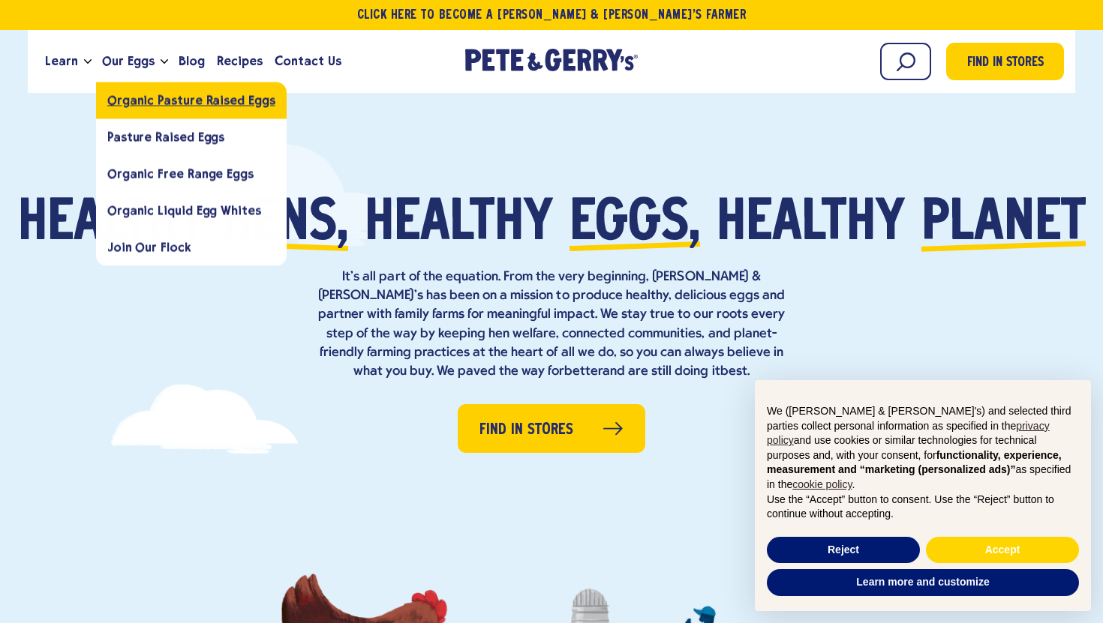
click at [143, 93] on span "Organic Pasture Raised Eggs" at bounding box center [191, 100] width 168 height 14
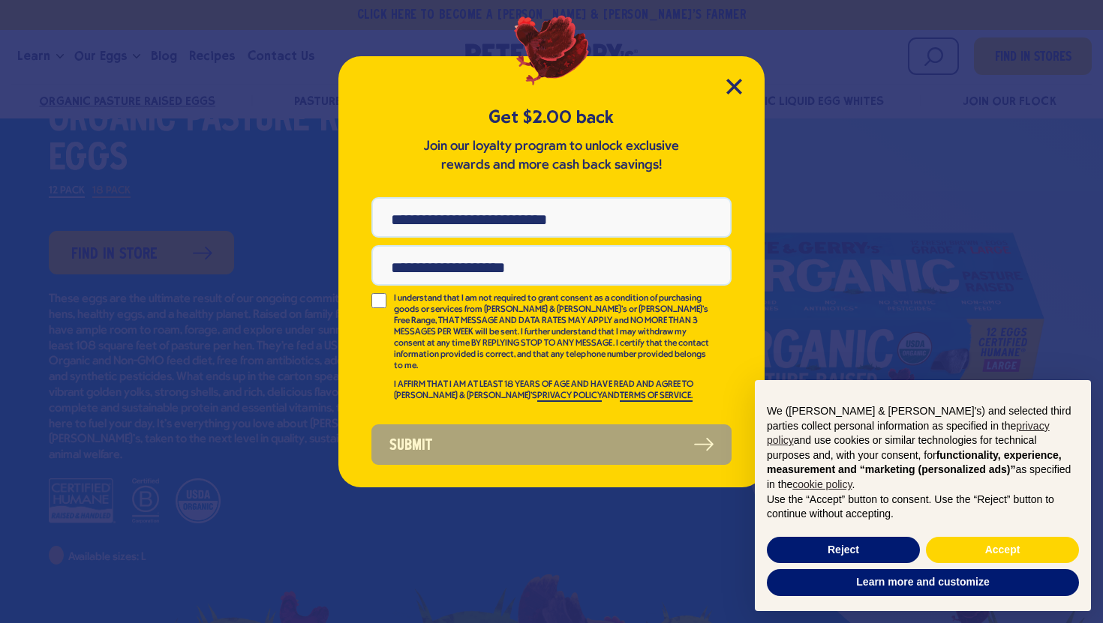
click at [176, 371] on div "Get $2.00 back Join our loyalty program to unlock exclusive rewards and more ca…" at bounding box center [551, 311] width 1103 height 623
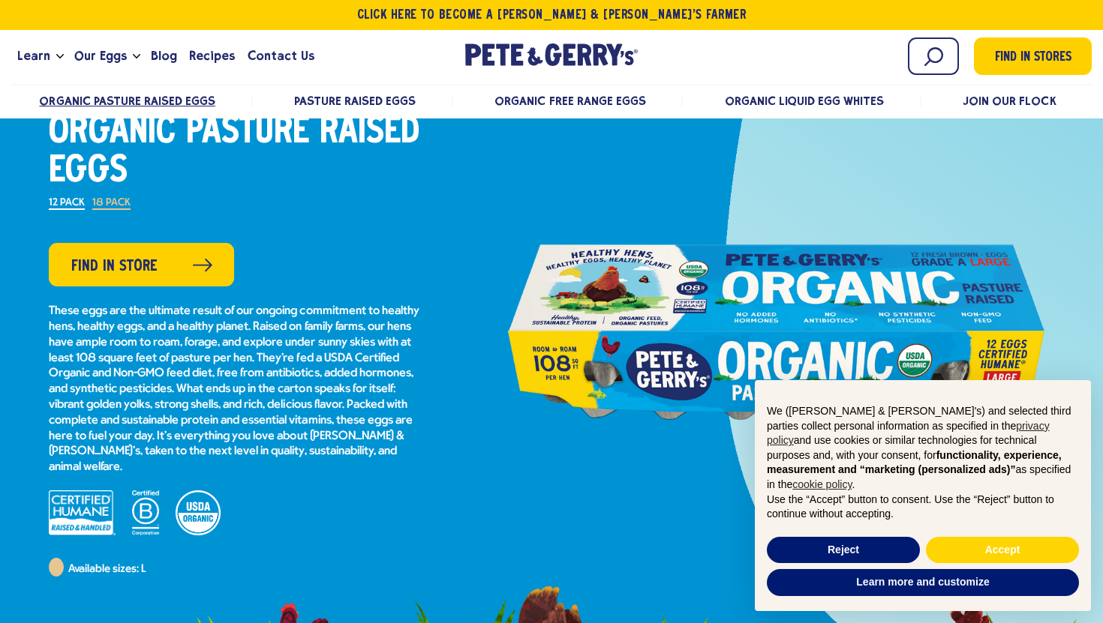
scroll to position [107, 0]
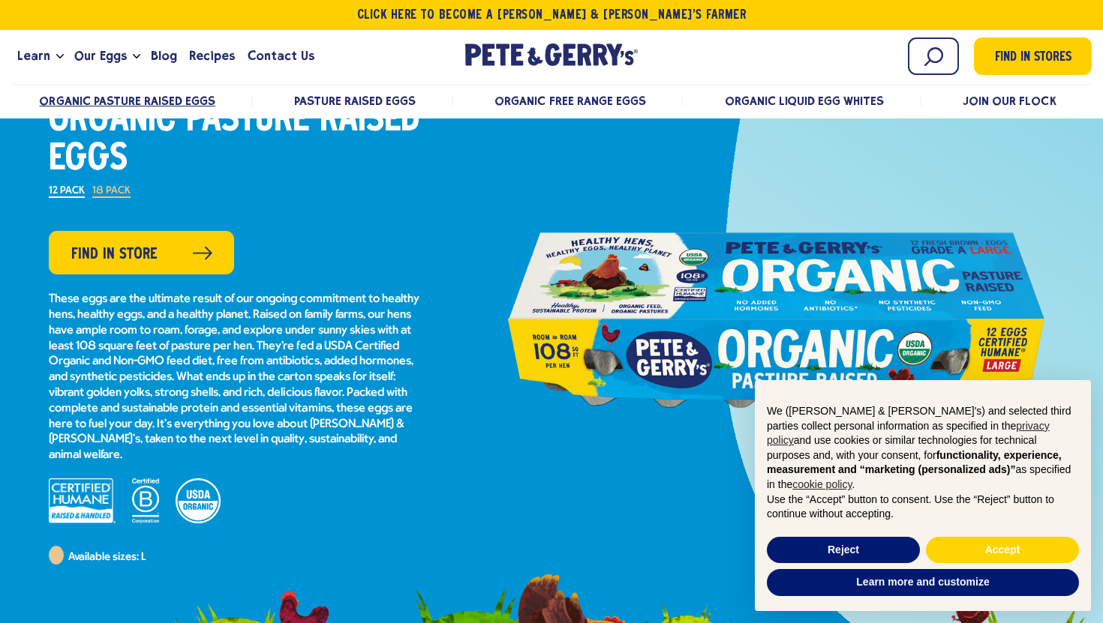
click at [351, 318] on p "These eggs are the ultimate result of our ongoing commitment to healthy hens, h…" at bounding box center [236, 378] width 375 height 172
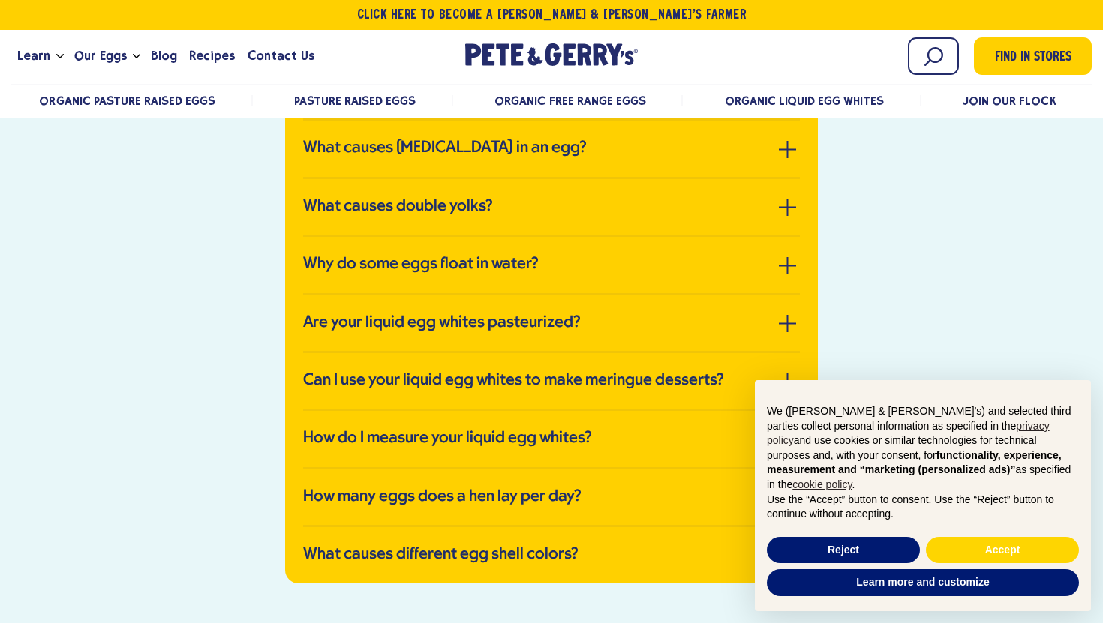
scroll to position [3458, 0]
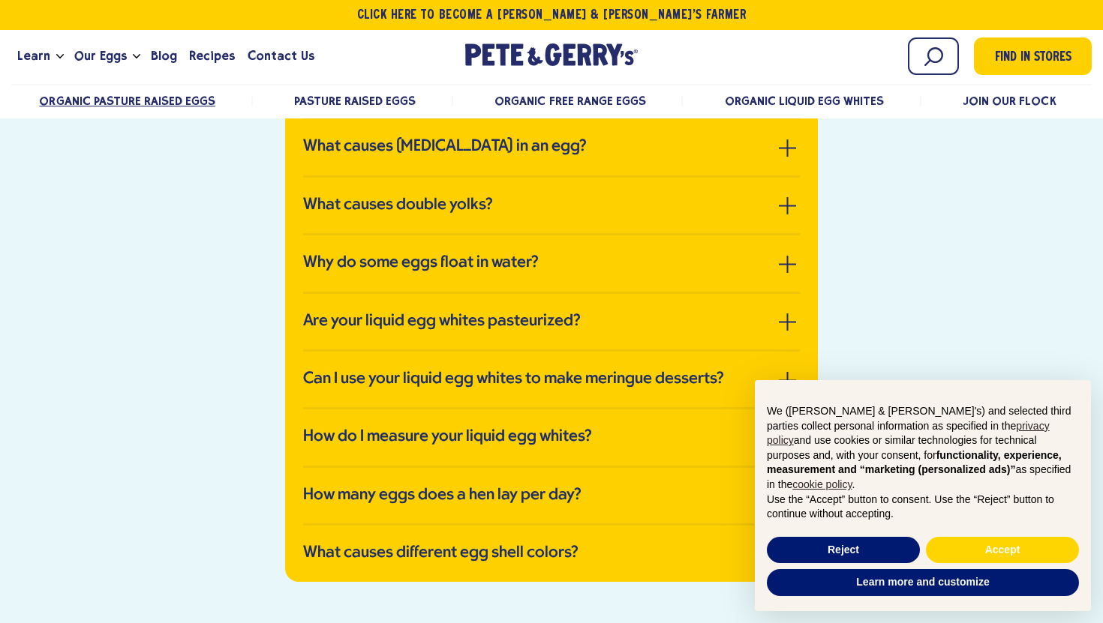
click at [364, 62] on li "Do you wash the eggs? Does that impact their quality? Due to FDA regulations an…" at bounding box center [551, 33] width 497 height 58
click at [364, 41] on h3 "Do you wash the eggs? Does that impact their quality?" at bounding box center [492, 32] width 378 height 20
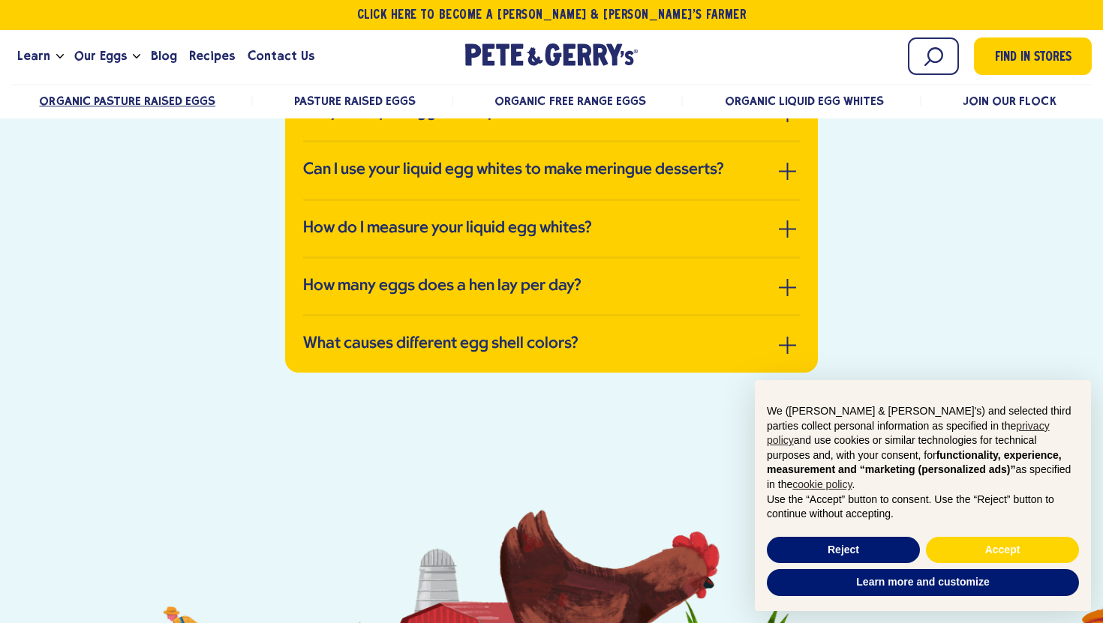
scroll to position [3521, 0]
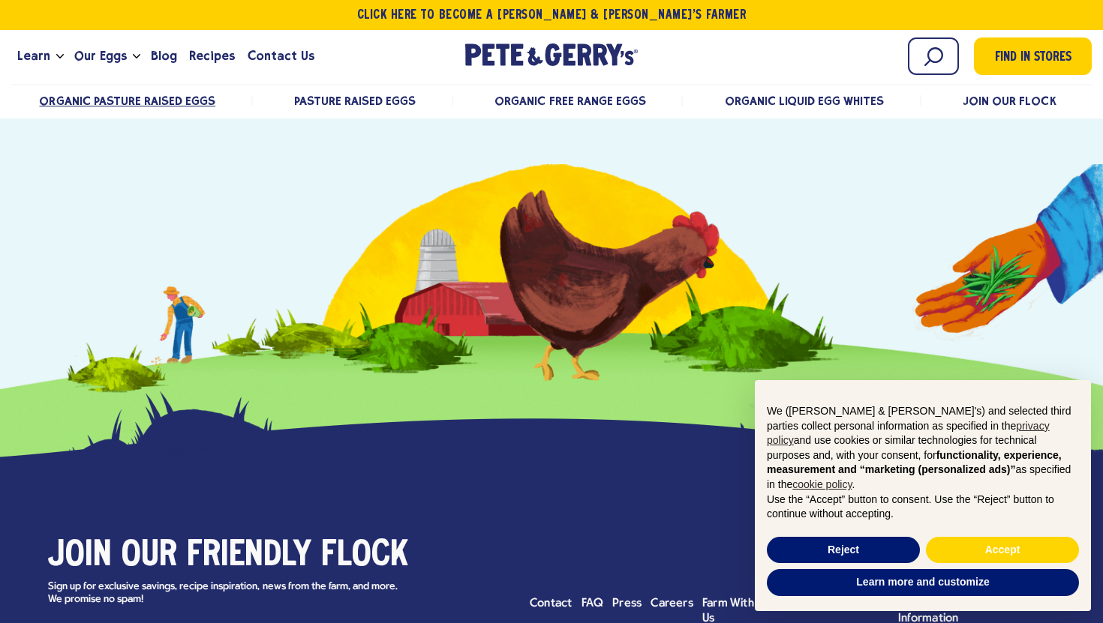
scroll to position [4320, 0]
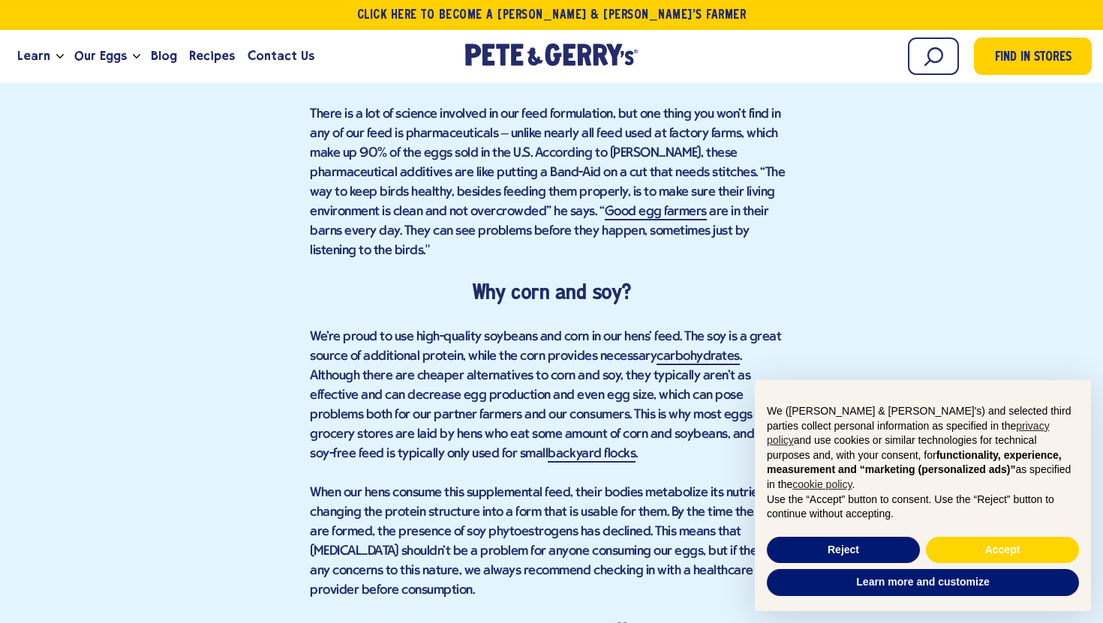
scroll to position [1740, 0]
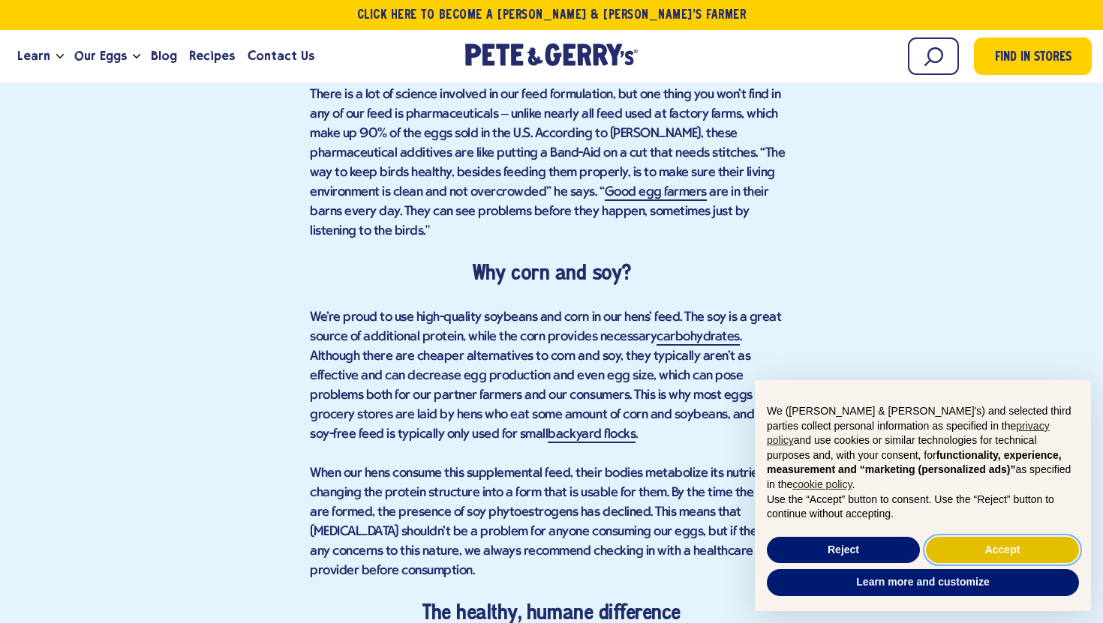
click at [961, 554] on button "Accept" at bounding box center [1002, 550] width 153 height 27
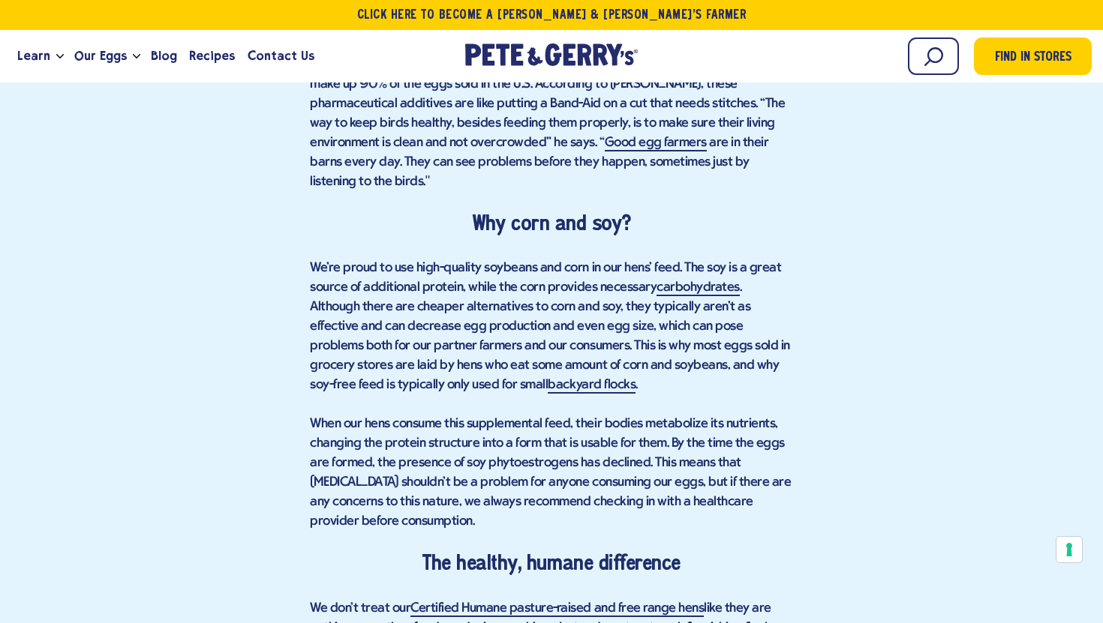
scroll to position [1846, 0]
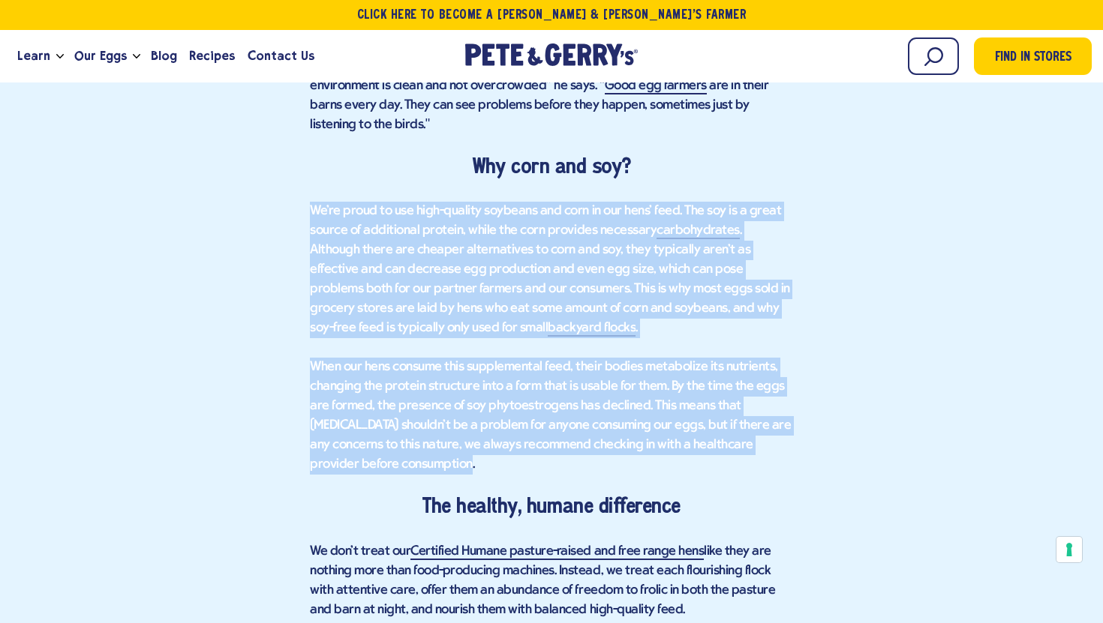
drag, startPoint x: 443, startPoint y: 411, endPoint x: 295, endPoint y: 155, distance: 296.5
copy div "We're proud to use high-quality soybeans and corn in our hens' feed. The soy is…"
